Goal: Check status: Check status

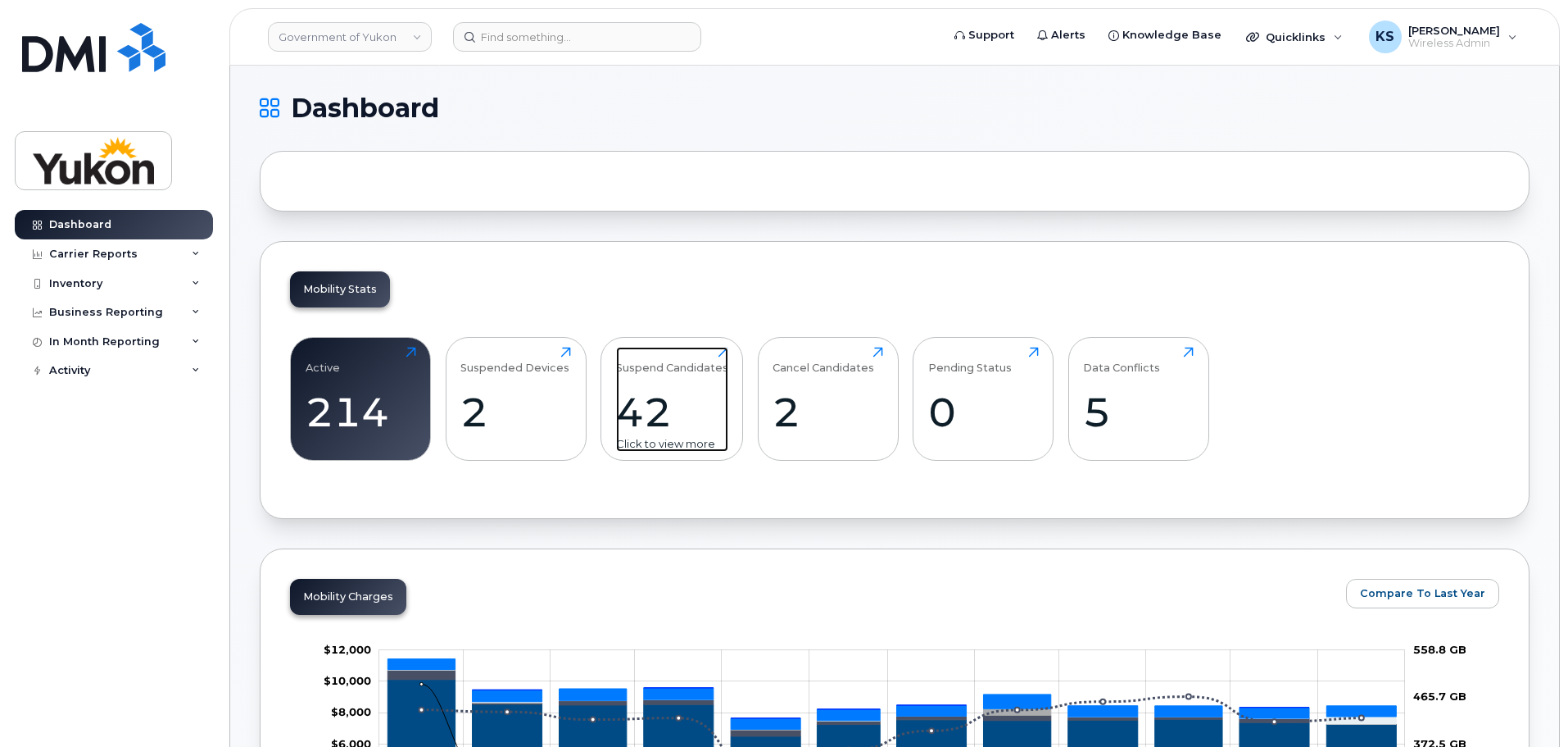
click at [649, 374] on div "Suspend Candidates 42 Click to view more" at bounding box center [672, 399] width 113 height 105
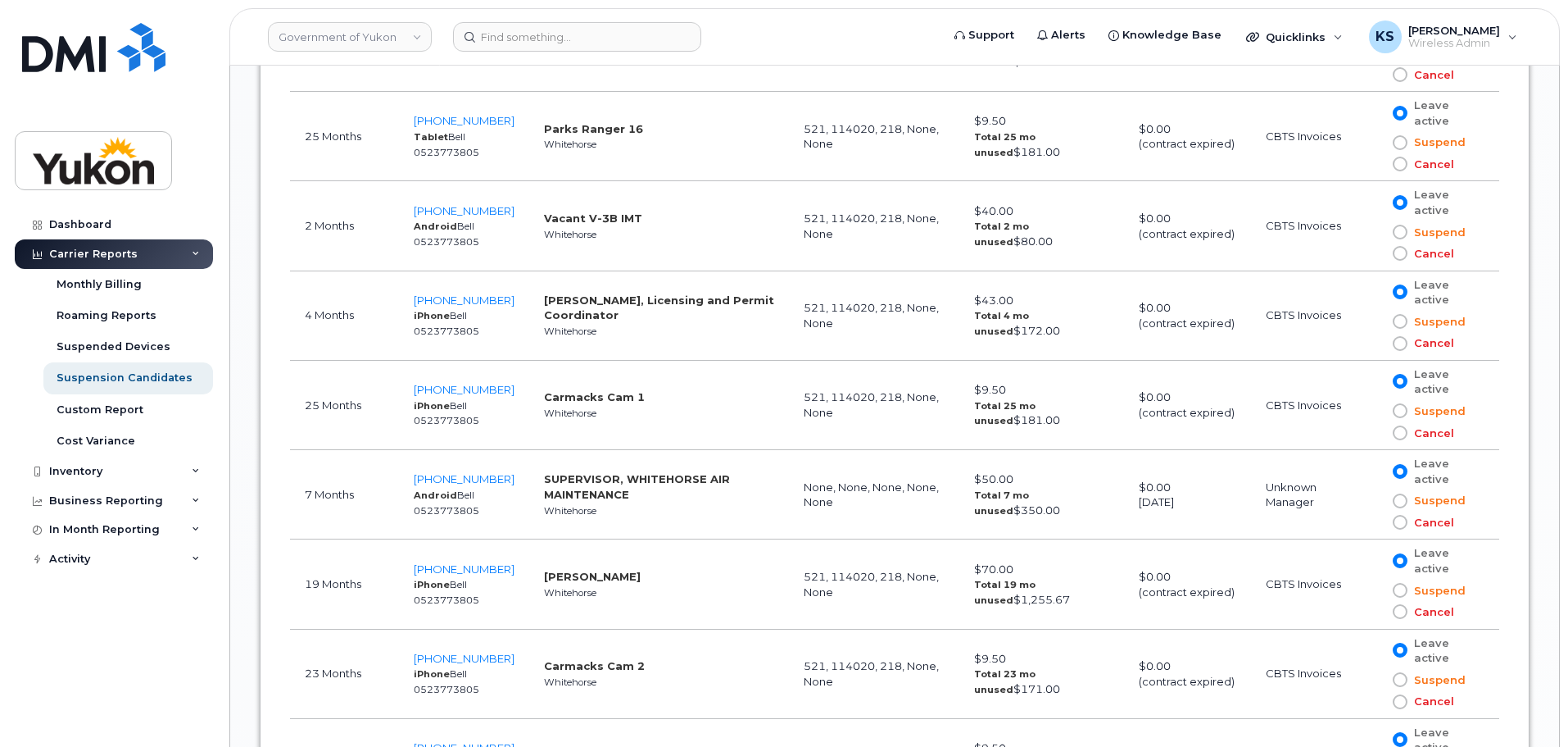
scroll to position [2377, 0]
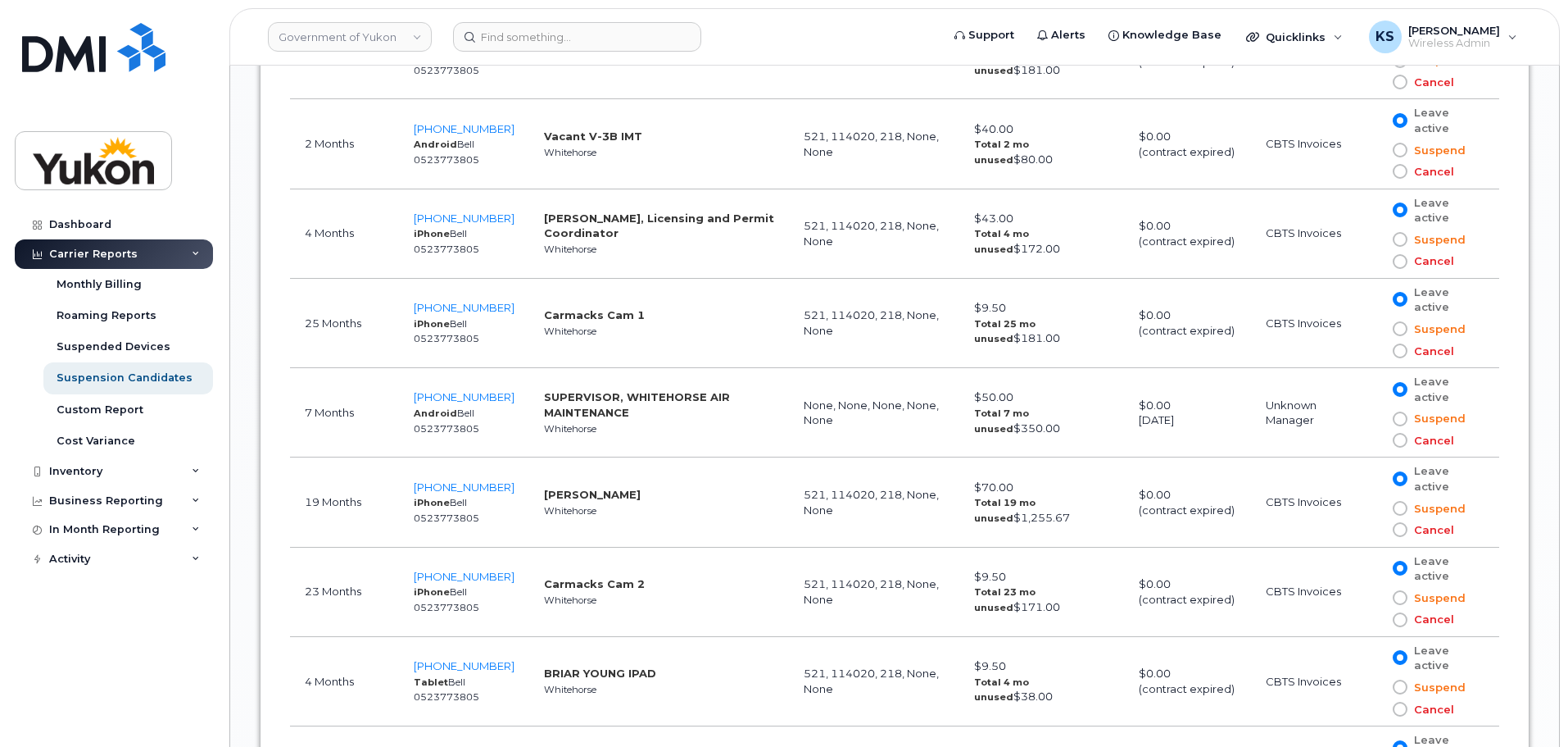
click at [565, 499] on strong "Sophie Czetwertynski" at bounding box center [592, 495] width 96 height 13
click at [432, 483] on span "867-332-5434" at bounding box center [464, 487] width 101 height 13
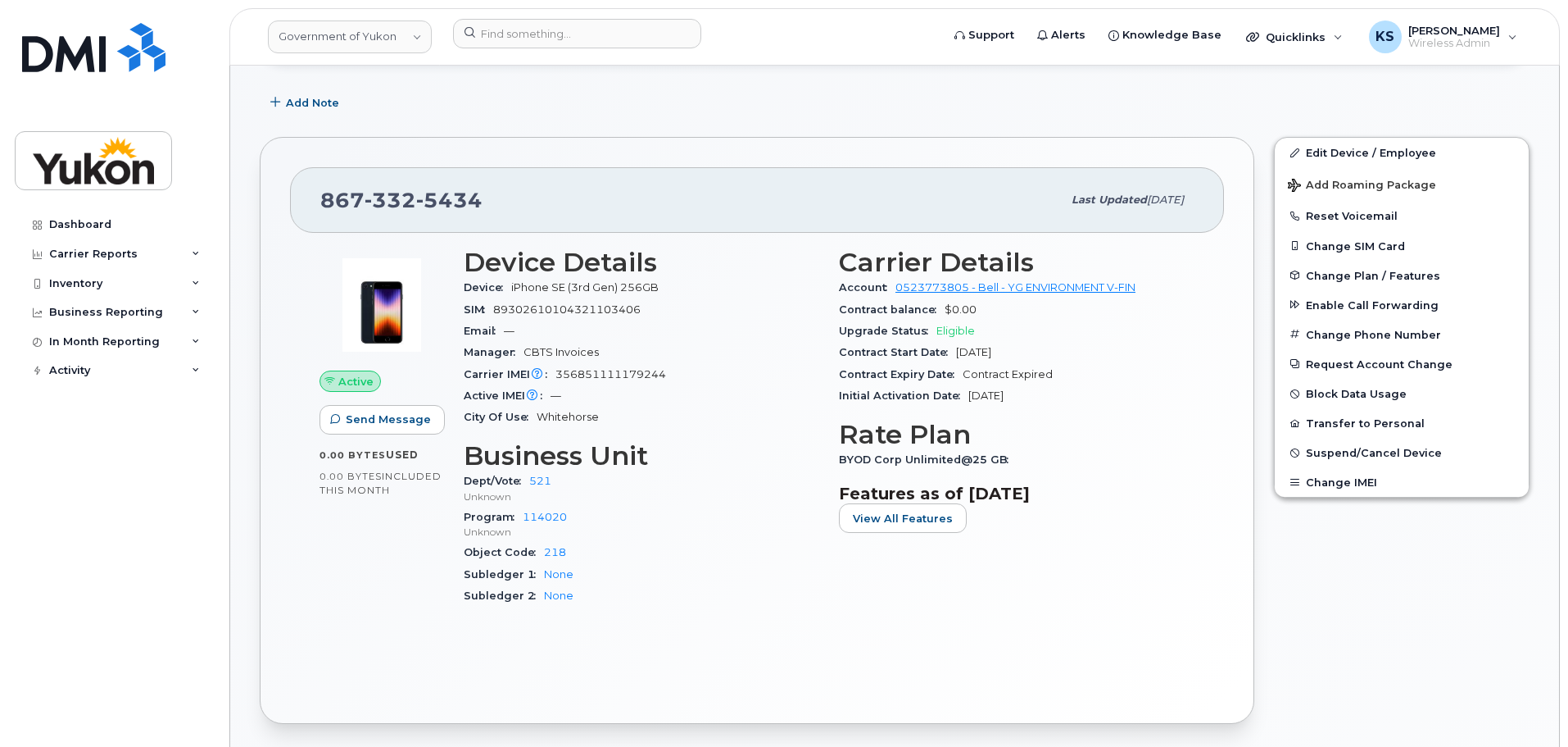
scroll to position [328, 0]
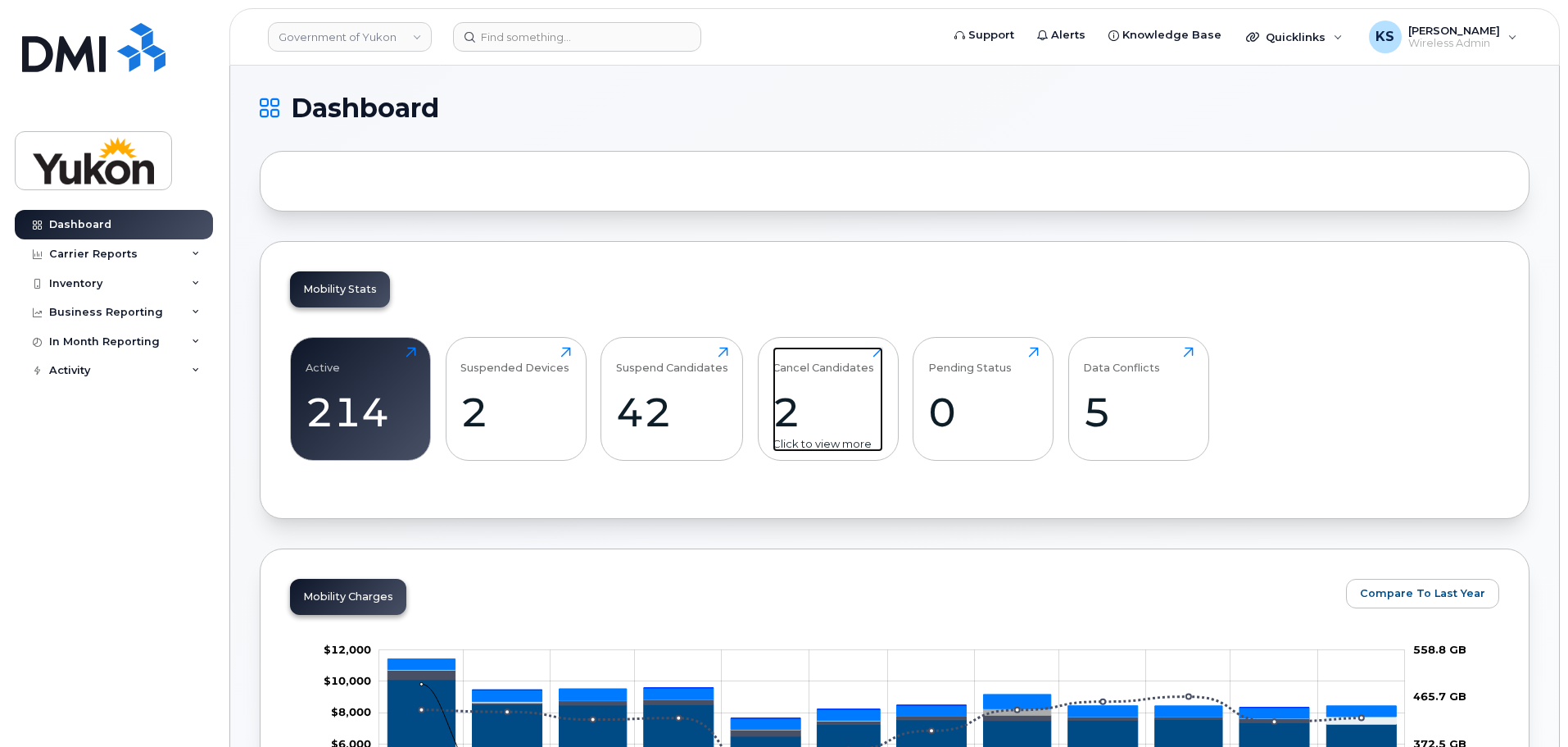
click at [815, 384] on div "Cancel Candidates 2 Click to view more" at bounding box center [828, 399] width 111 height 105
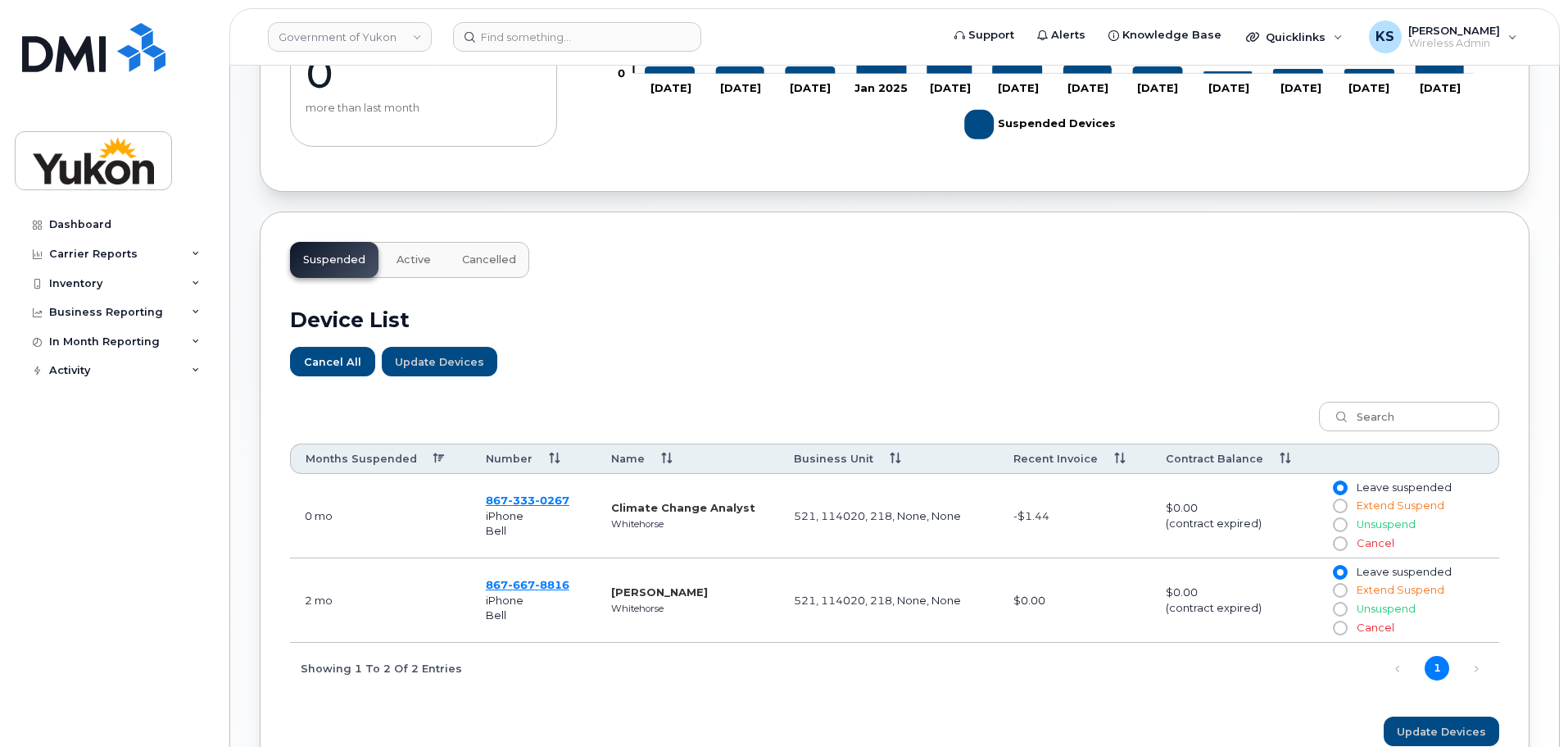
scroll to position [410, 0]
